Goal: Find specific page/section: Find specific page/section

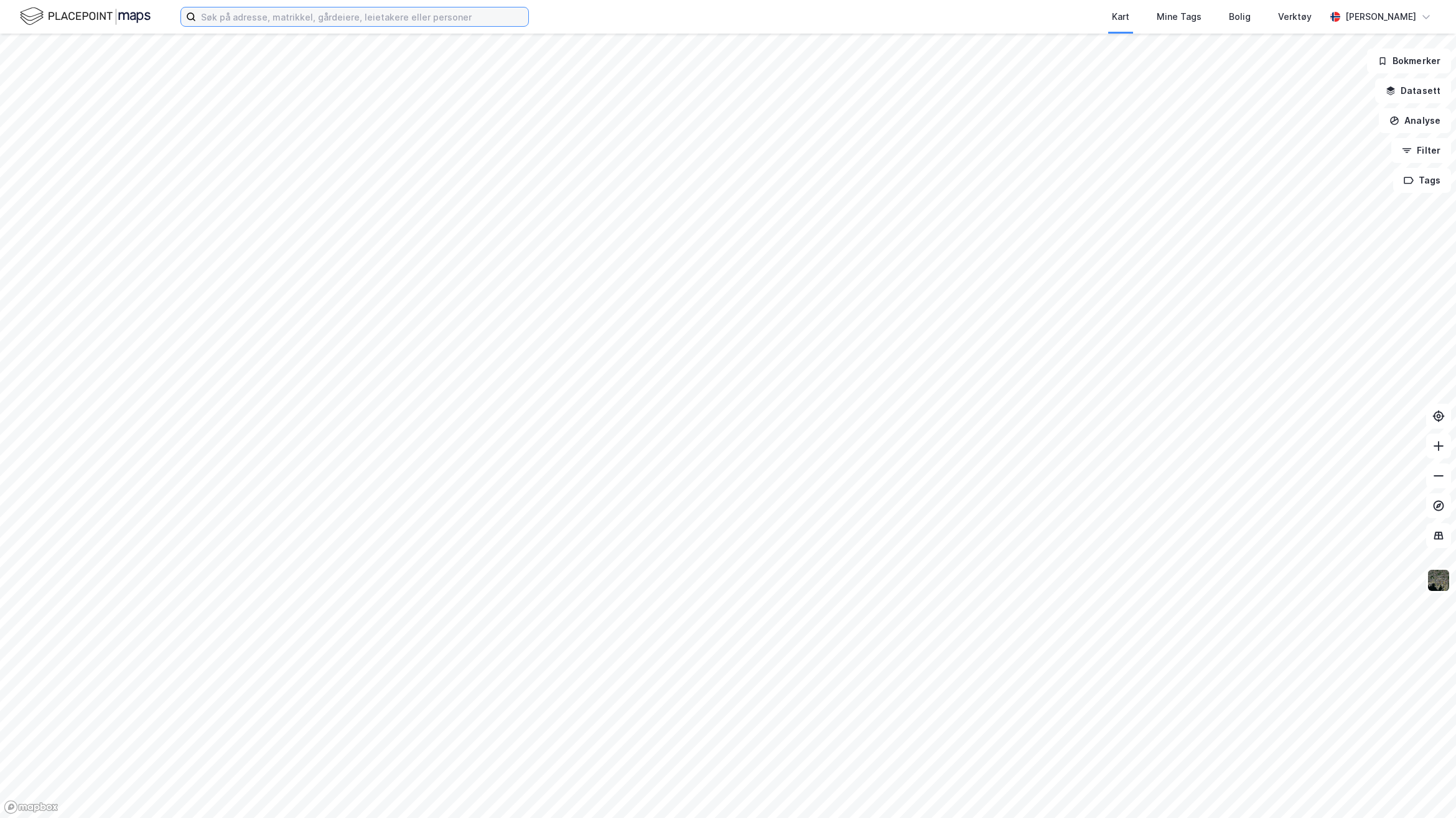
click at [332, 16] on input at bounding box center [361, 17] width 332 height 19
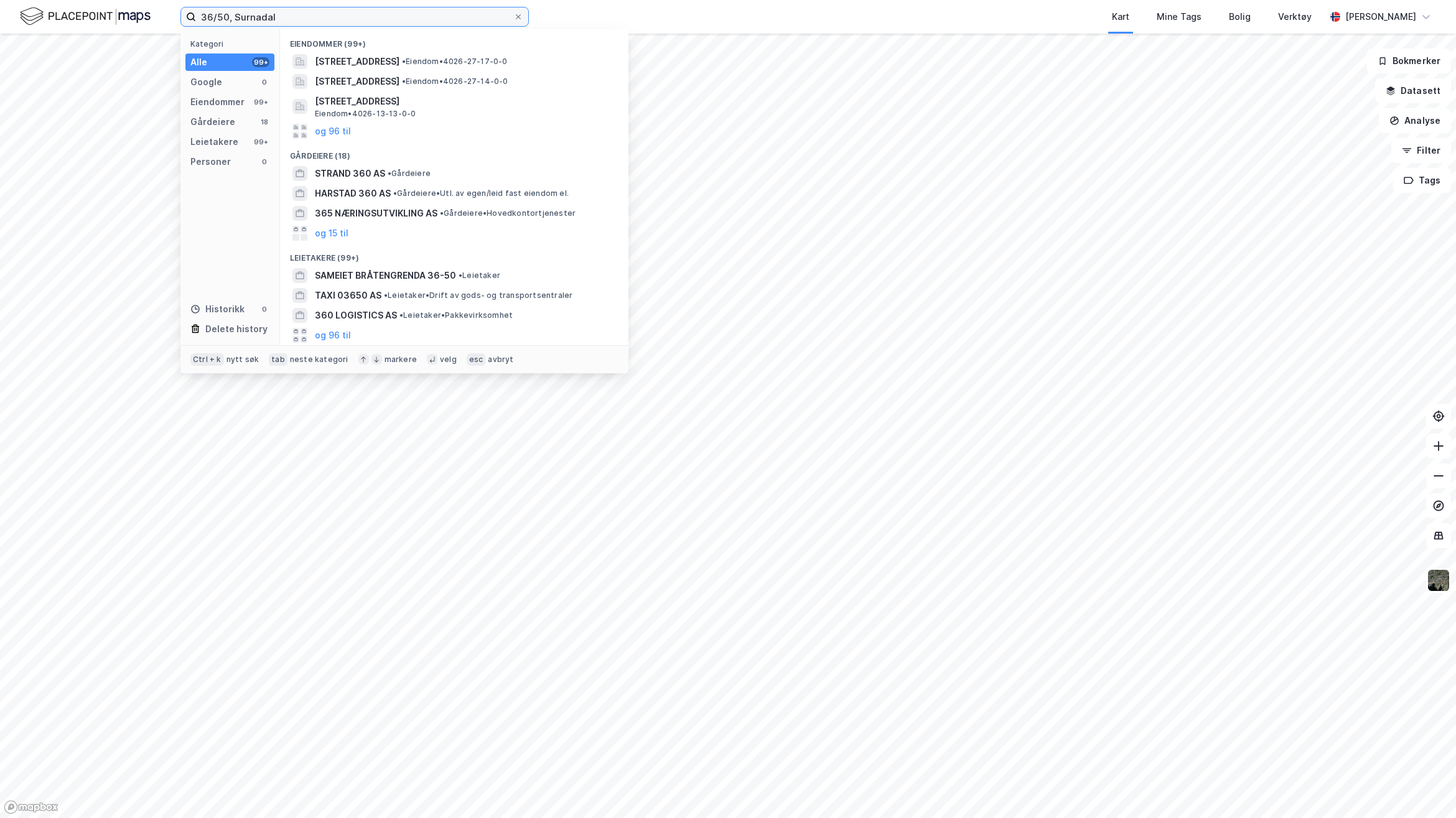
type input "36/50, Surnadal"
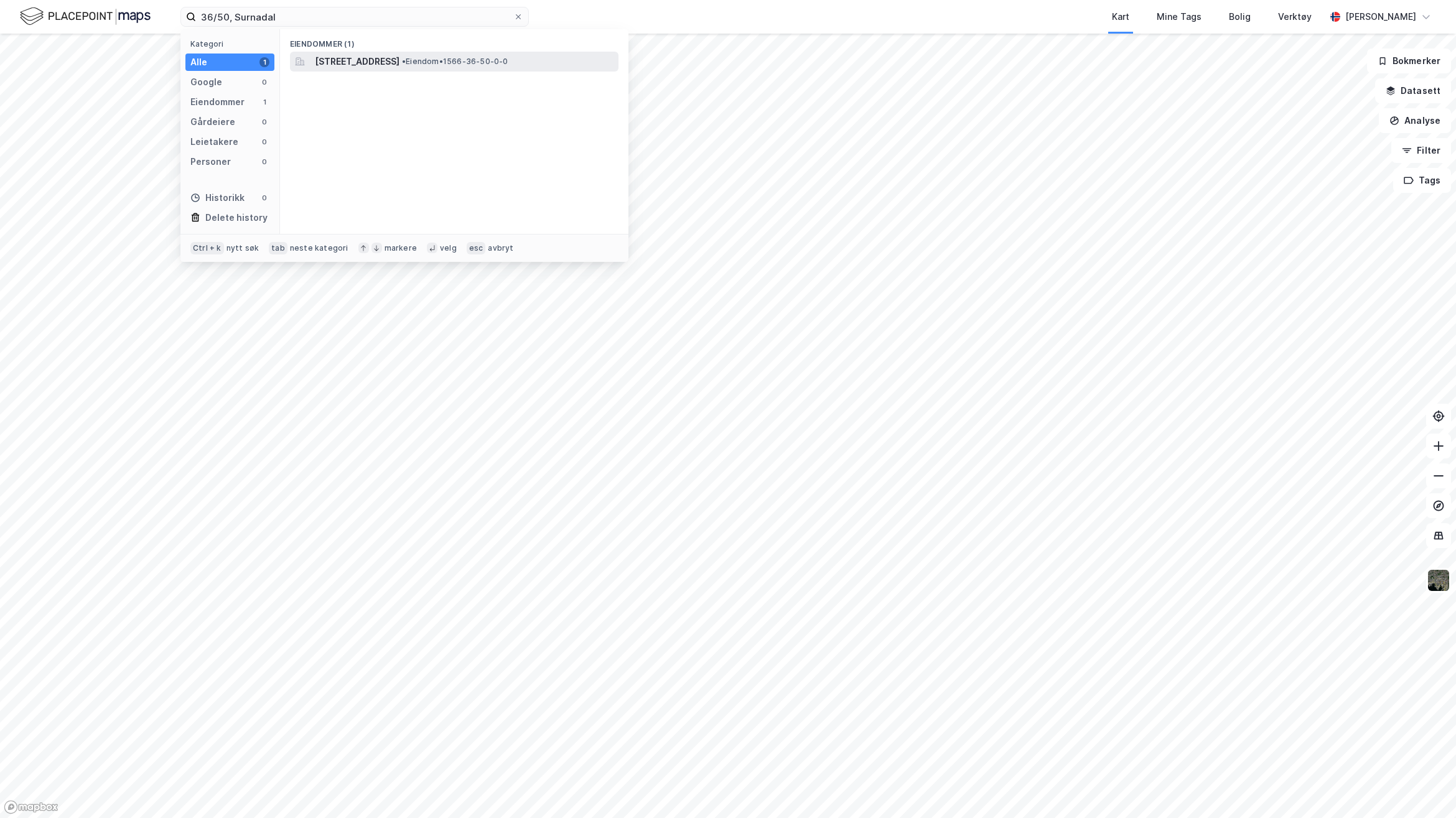
click at [400, 64] on span "[STREET_ADDRESS]" at bounding box center [357, 62] width 85 height 15
